Goal: Task Accomplishment & Management: Manage account settings

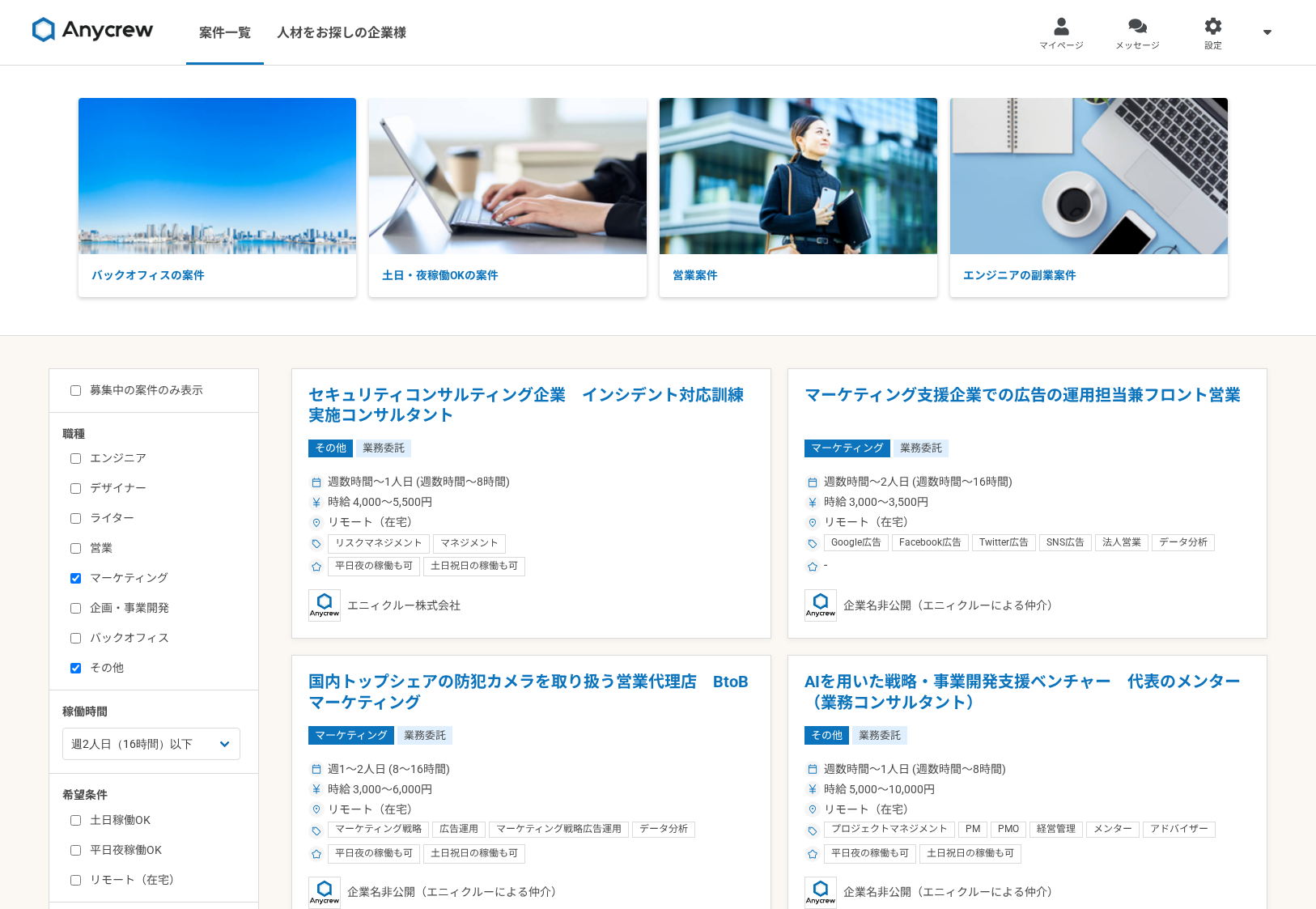
select select "2"
click at [1053, 44] on span "マイページ" at bounding box center [1061, 46] width 45 height 13
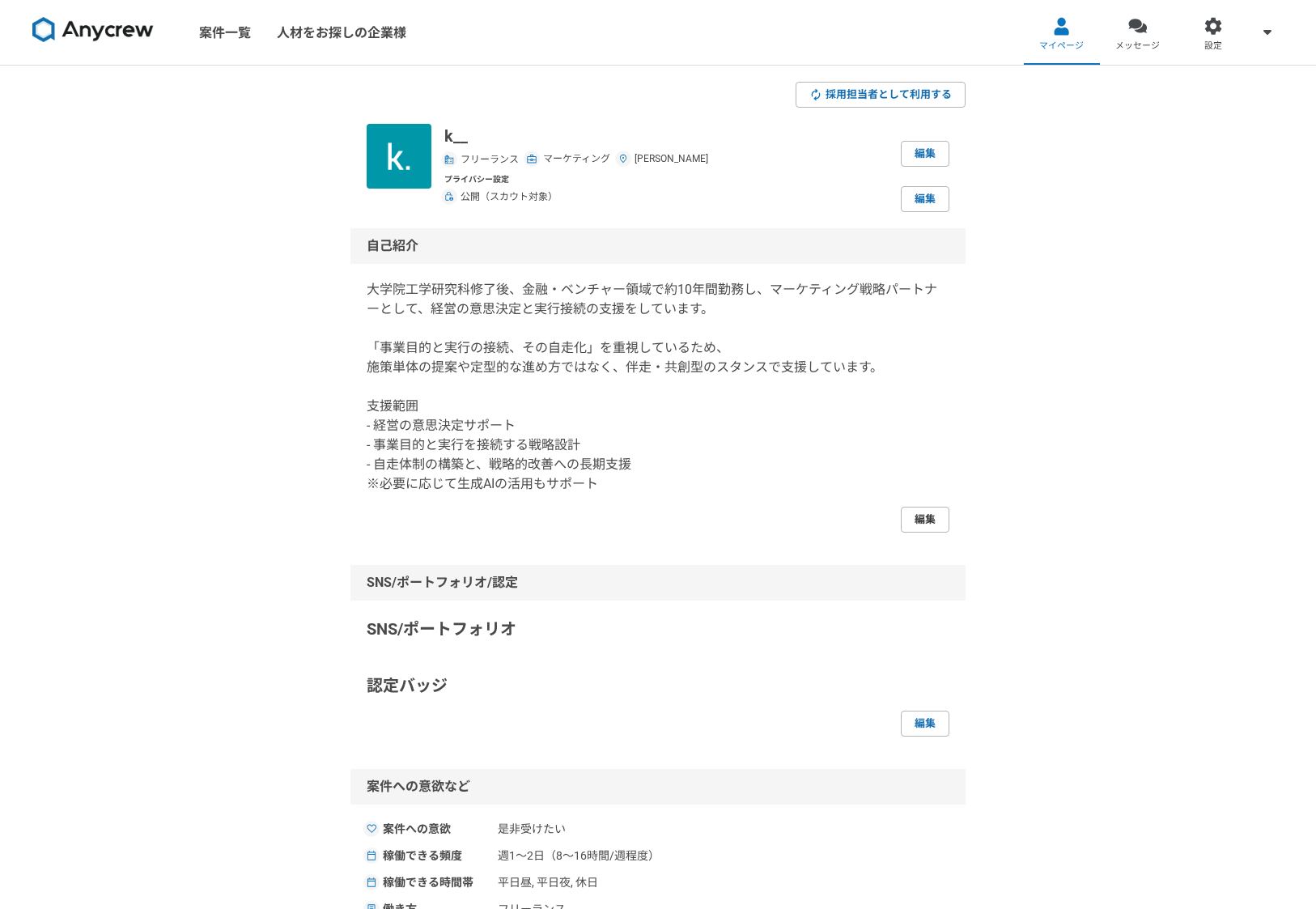
click at [926, 516] on link "編集" at bounding box center [925, 519] width 49 height 26
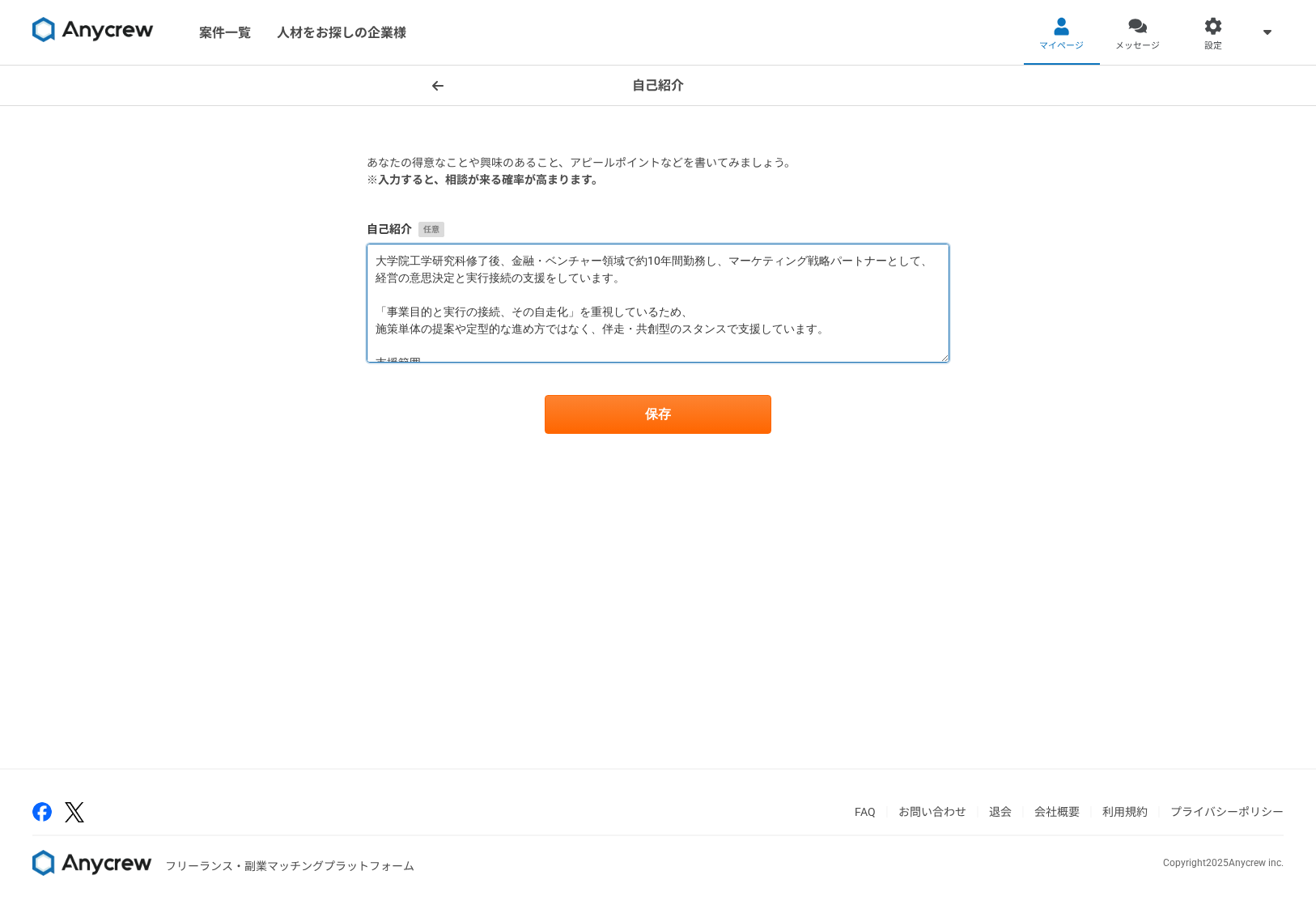
drag, startPoint x: 651, startPoint y: 312, endPoint x: 825, endPoint y: 326, distance: 174.6
click at [825, 326] on textarea "大学院工学研究科修了後、金融・ベンチャー領域で約10年間勤務し、マーケティング戦略パートナーとして、経営の意思決定と実行接続の支援をしています。 「事業目的と…" at bounding box center [658, 303] width 582 height 119
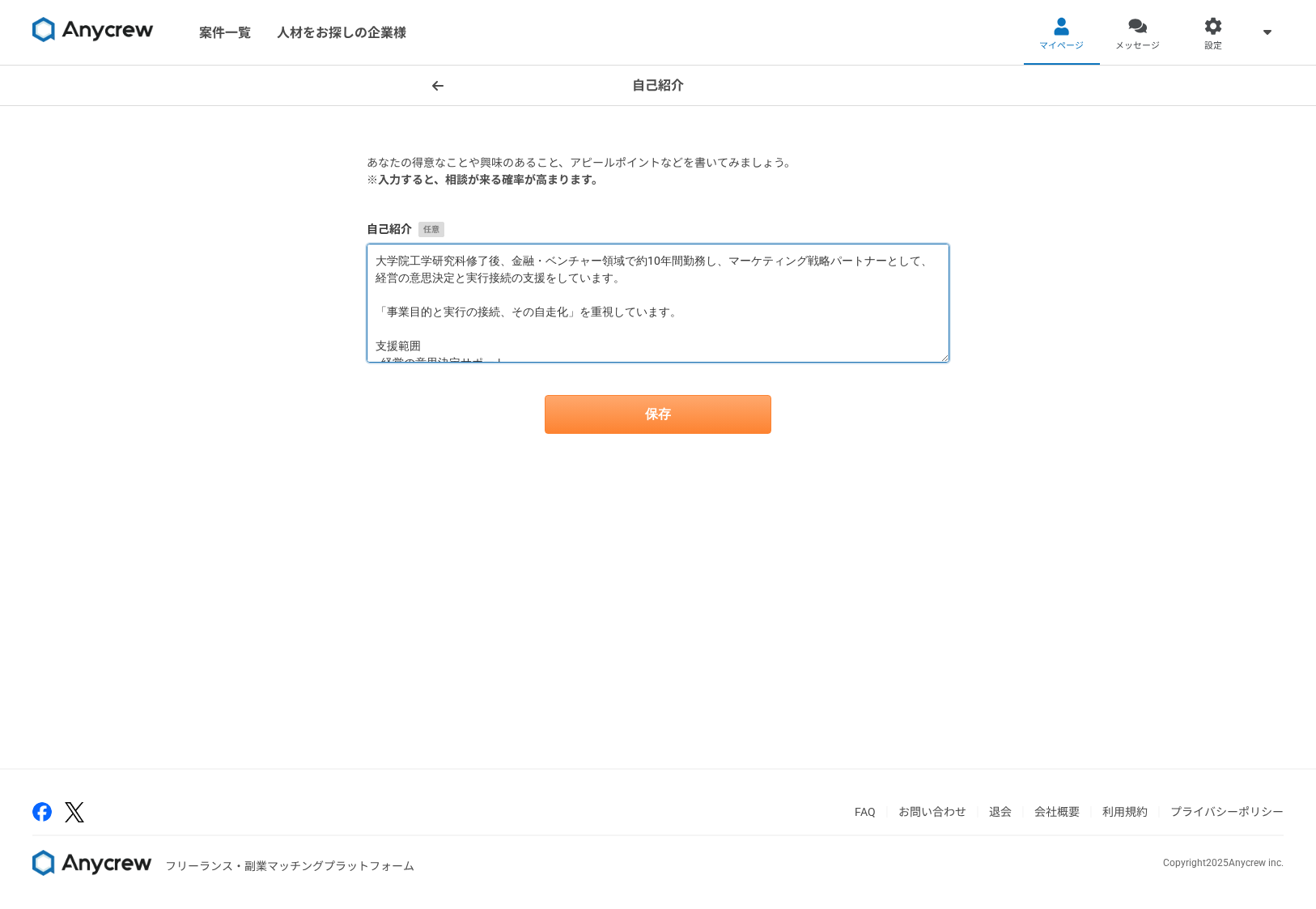
type textarea "大学院工学研究科修了後、金融・ベンチャー領域で約10年間勤務し、マーケティング戦略パートナーとして、経営の意思決定と実行接続の支援をしています。 「事業目的と…"
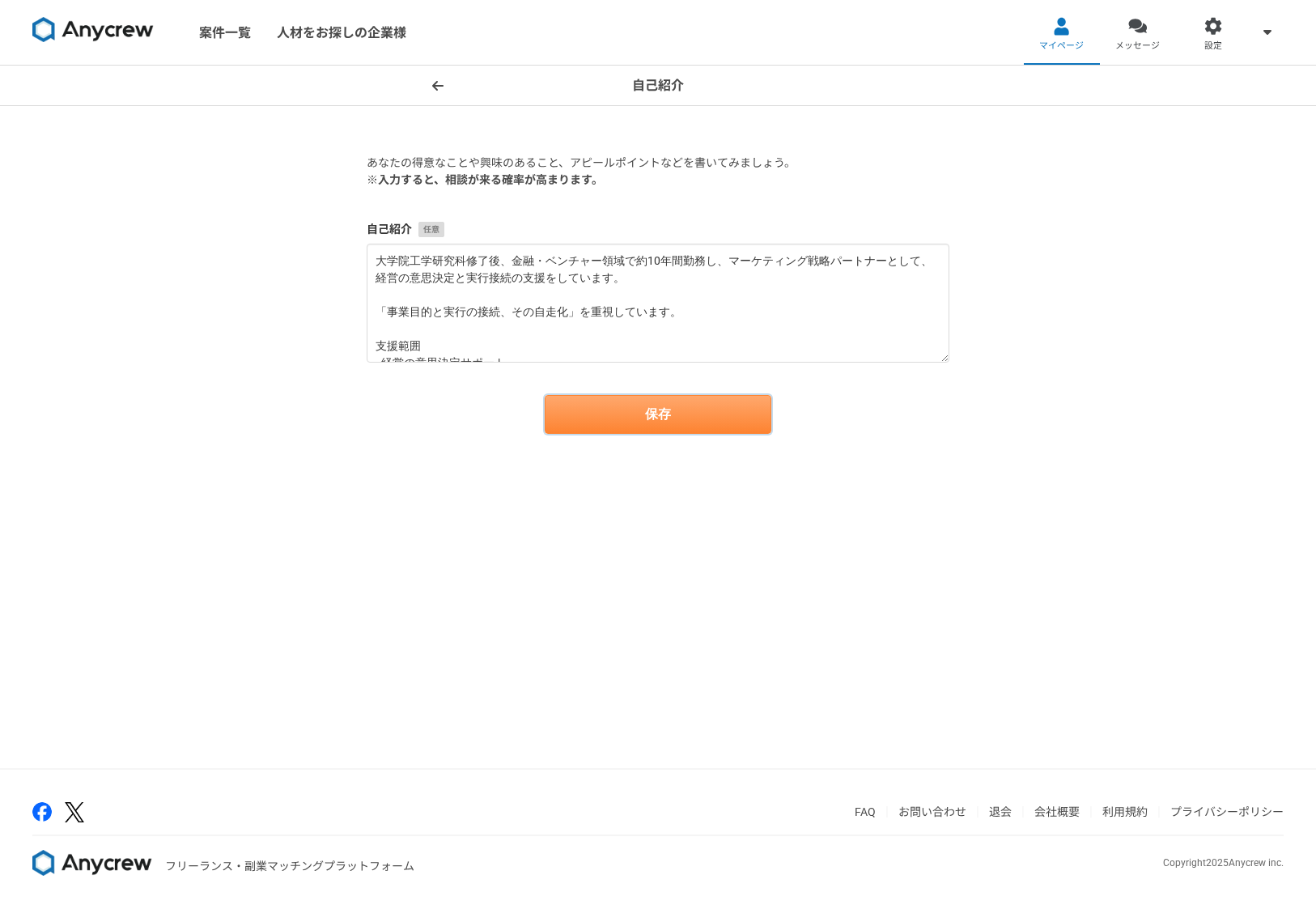
click at [657, 412] on button "保存" at bounding box center [658, 414] width 227 height 39
